Goal: Navigation & Orientation: Find specific page/section

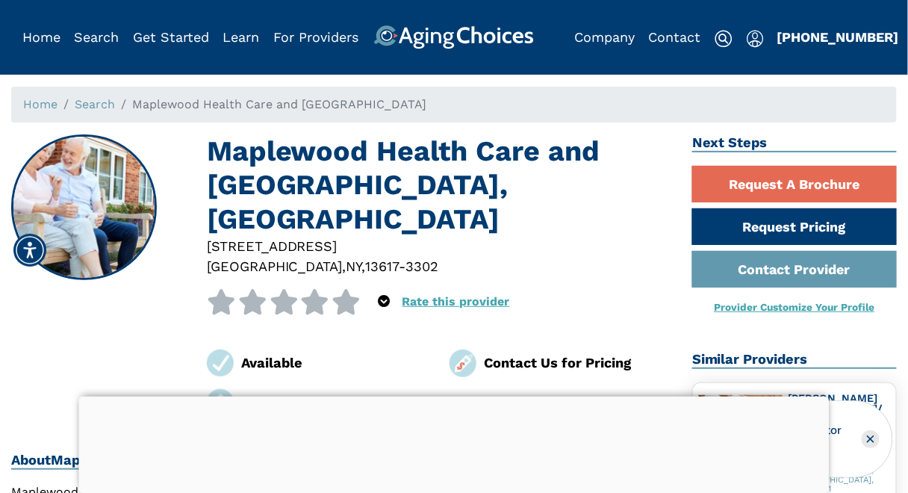
click at [443, 397] on div at bounding box center [454, 397] width 751 height 0
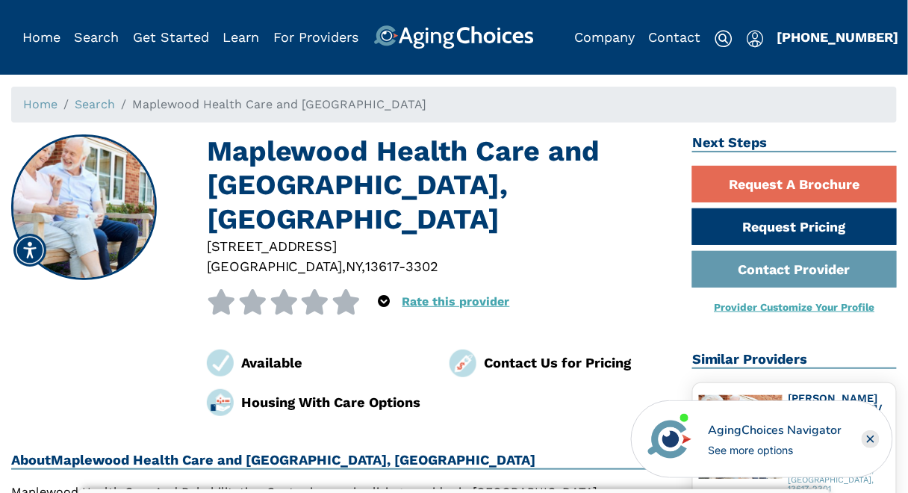
click at [870, 440] on rect "Close" at bounding box center [871, 439] width 18 height 18
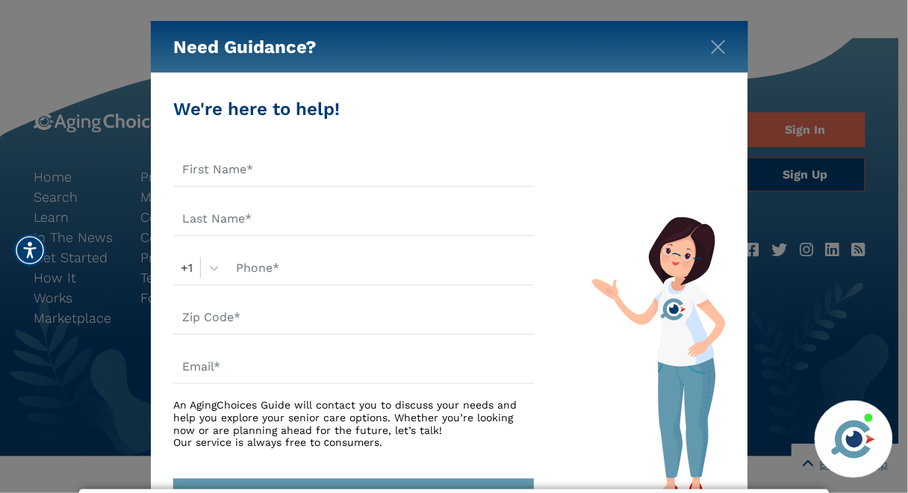
scroll to position [1614, 0]
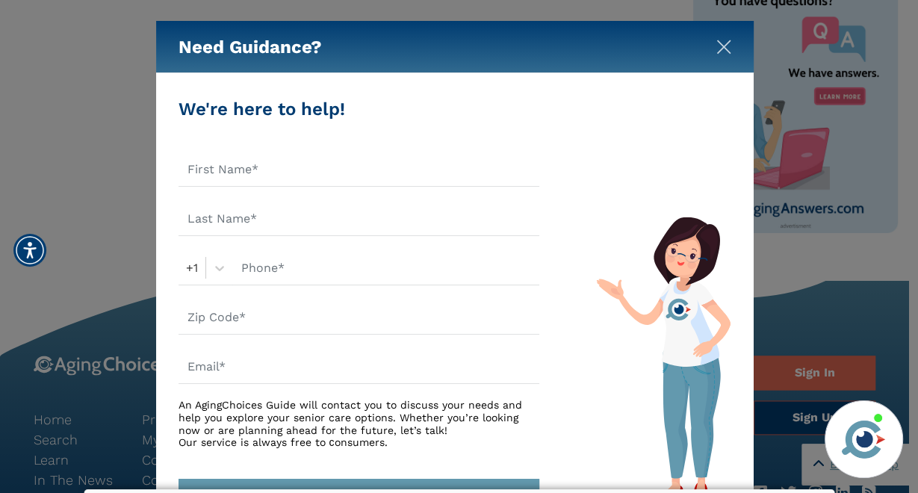
click at [725, 48] on img "Close" at bounding box center [723, 47] width 15 height 15
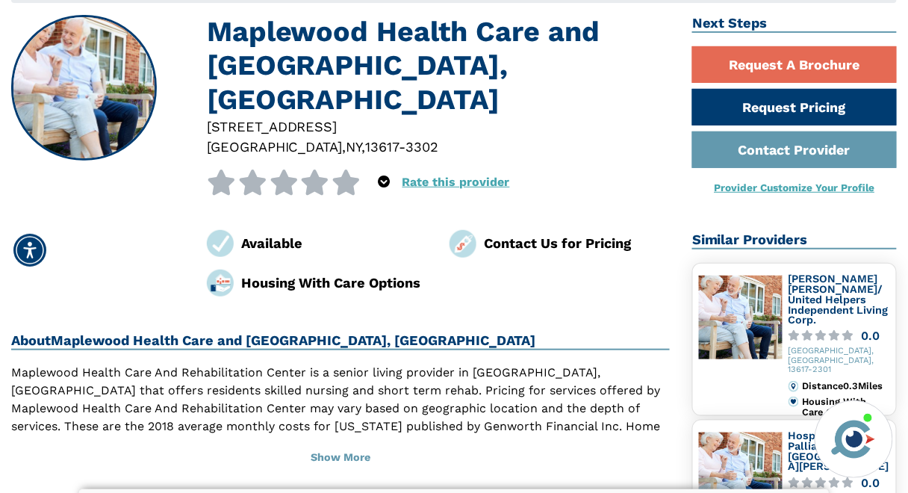
scroll to position [0, 0]
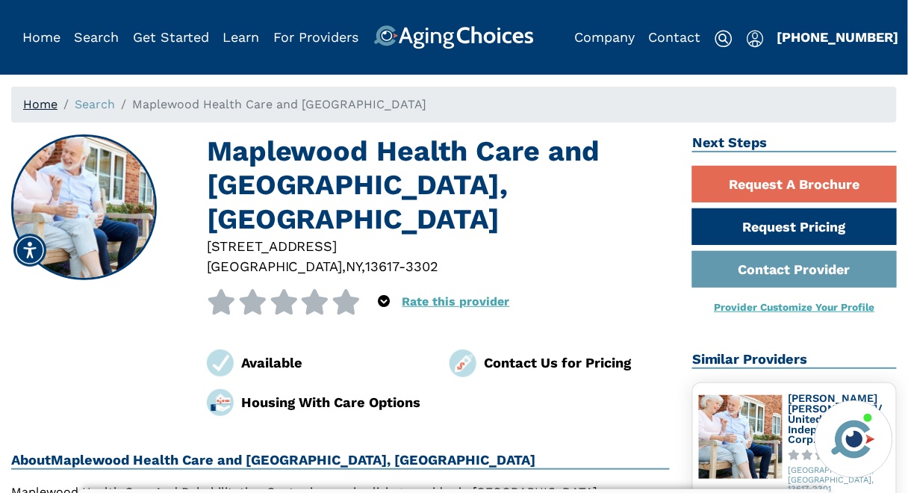
click at [29, 107] on link "Home" at bounding box center [40, 104] width 34 height 14
